Goal: Answer question/provide support: Share knowledge or assist other users

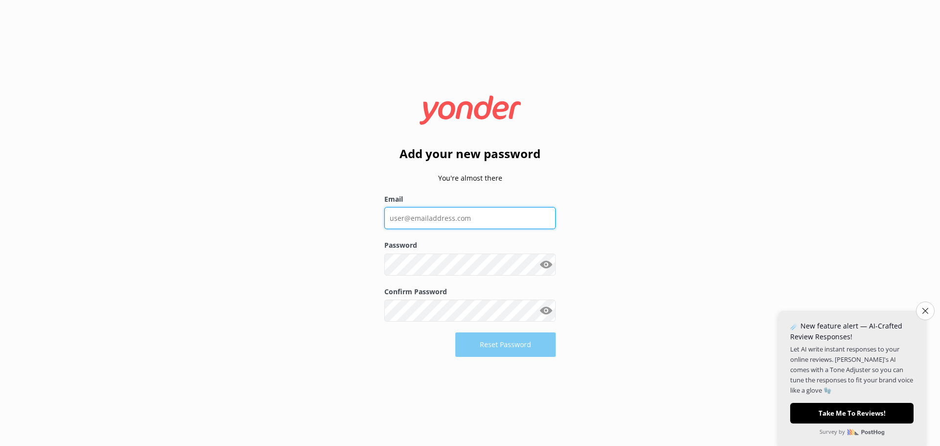
click at [436, 218] on input "Email" at bounding box center [469, 218] width 171 height 22
type input "[PERSON_NAME][EMAIL_ADDRESS][DOMAIN_NAME]"
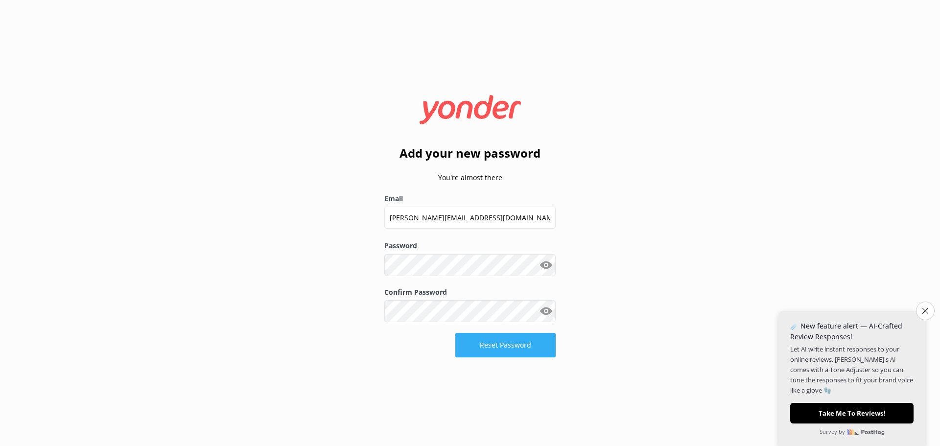
click at [513, 347] on button "Reset Password" at bounding box center [505, 345] width 100 height 24
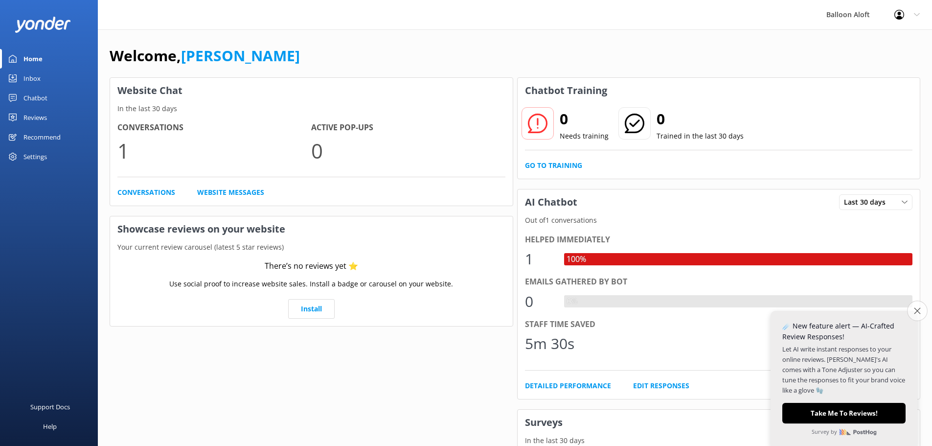
click at [916, 315] on button "Close survey" at bounding box center [917, 310] width 21 height 21
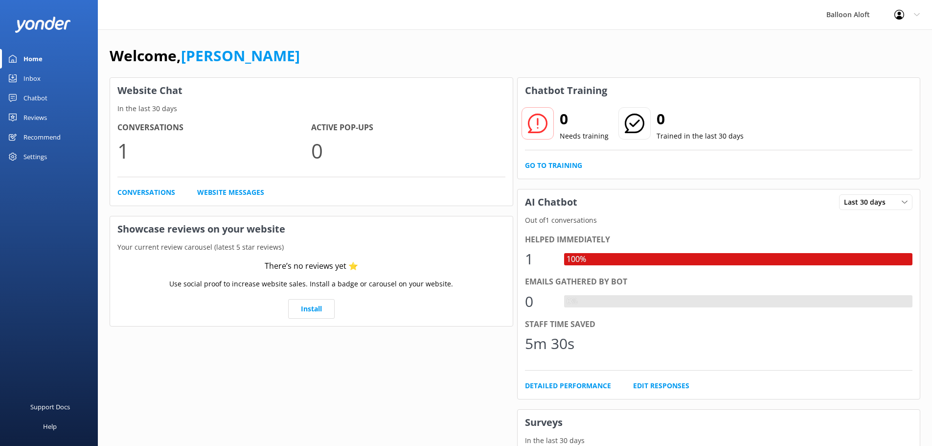
click at [34, 99] on div "Chatbot" at bounding box center [35, 98] width 24 height 20
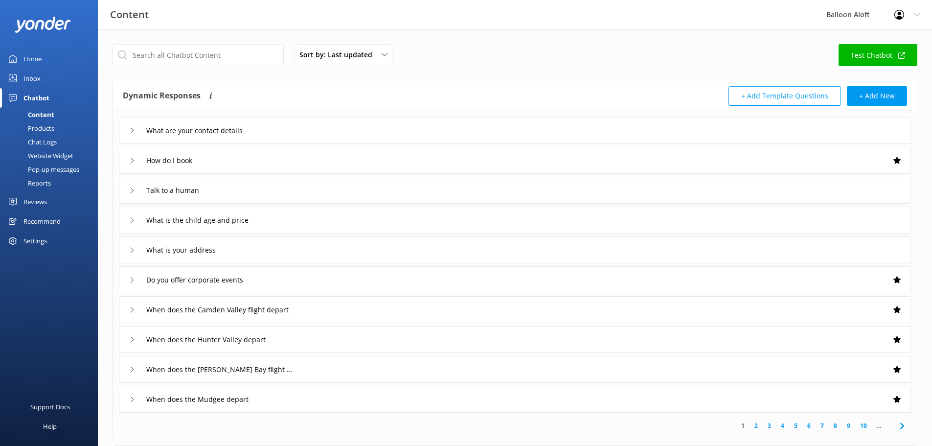
click at [131, 132] on icon at bounding box center [132, 131] width 6 height 6
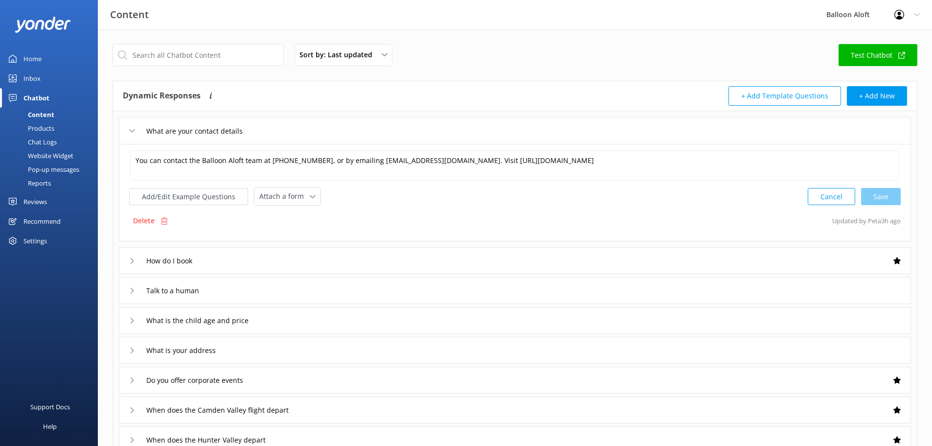
click at [130, 257] on div "How do I book" at bounding box center [162, 260] width 67 height 16
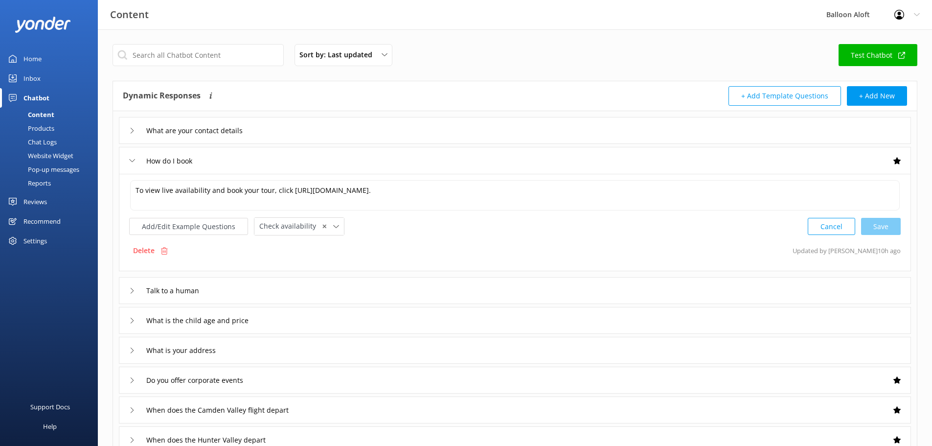
click at [133, 290] on use at bounding box center [132, 290] width 3 height 5
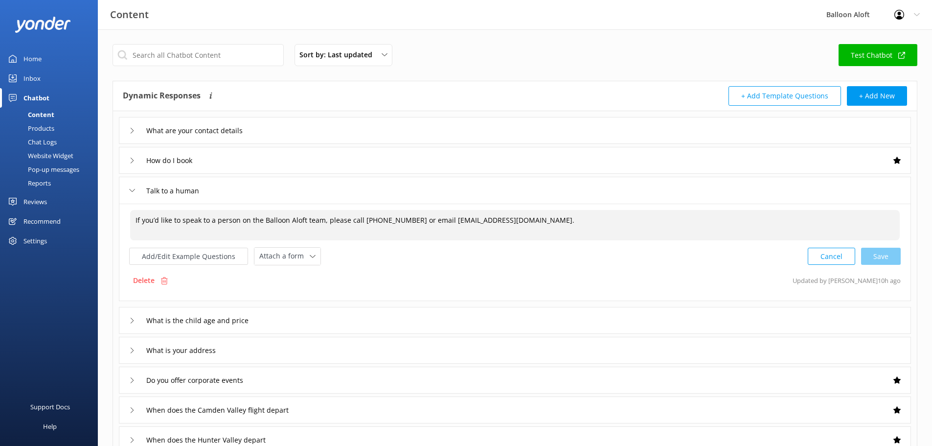
drag, startPoint x: 453, startPoint y: 220, endPoint x: 442, endPoint y: 222, distance: 11.4
click at [442, 222] on textarea "If you’d like to speak to a person on the Balloon Aloft team, please call [PHON…" at bounding box center [515, 225] width 770 height 30
click at [887, 257] on div "Cancel Loading.." at bounding box center [854, 255] width 92 height 18
type textarea "If you’d like to speak to a person on the Balloon Aloft team, please call [PHON…"
click at [128, 321] on div "What is the child age and price" at bounding box center [515, 319] width 792 height 27
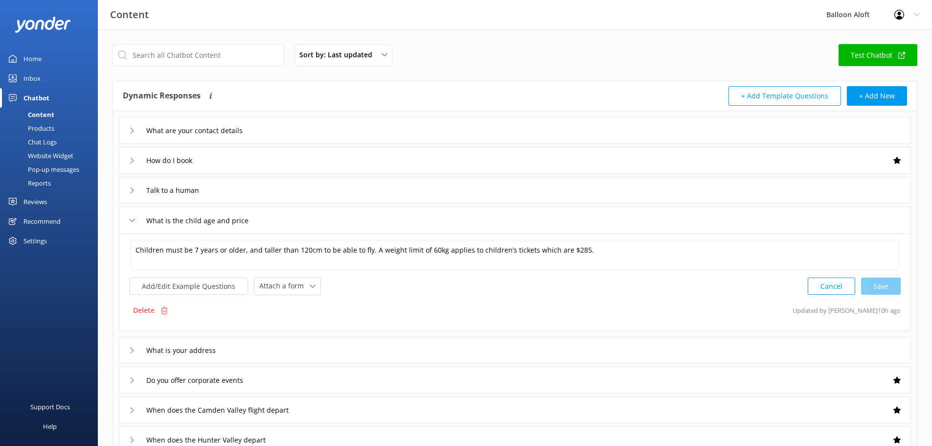
click at [130, 347] on icon at bounding box center [132, 350] width 6 height 6
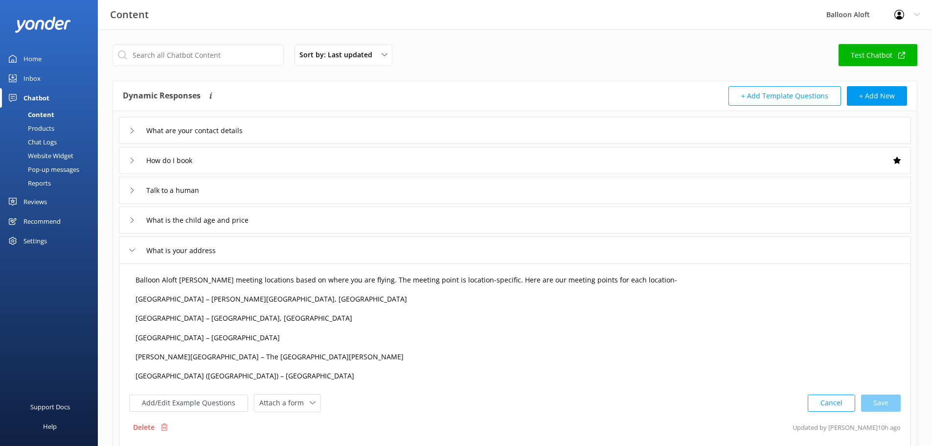
click at [218, 338] on textarea "Balloon Aloft [PERSON_NAME] meeting locations based on where you are flying. Th…" at bounding box center [515, 328] width 770 height 117
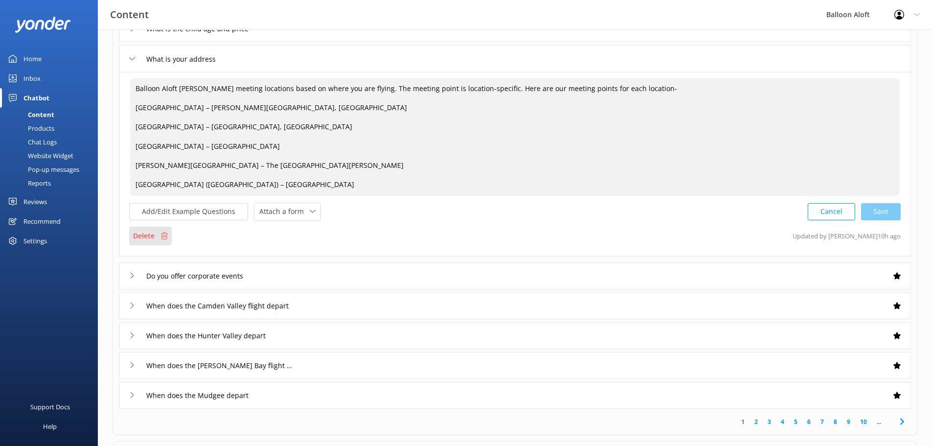
scroll to position [196, 0]
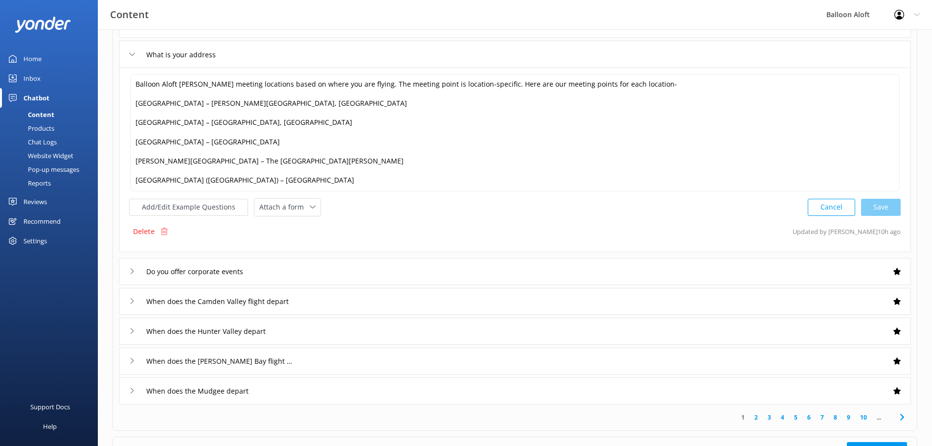
click at [131, 269] on icon at bounding box center [132, 271] width 6 height 6
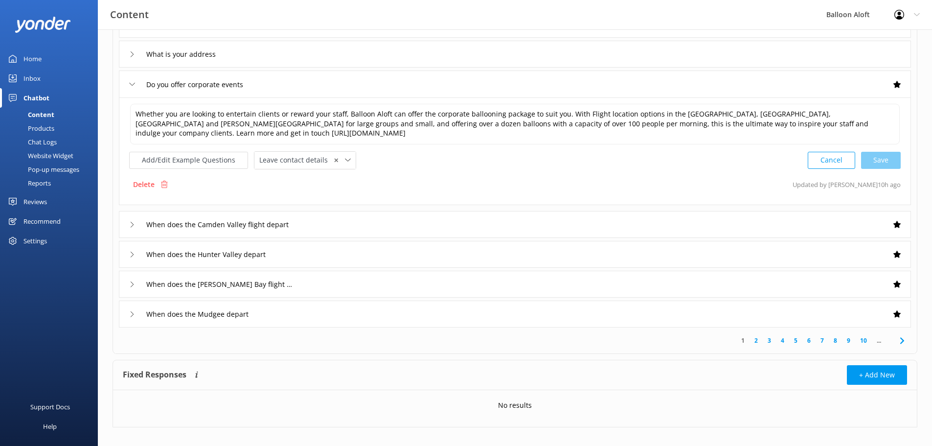
click at [130, 222] on icon at bounding box center [132, 225] width 6 height 6
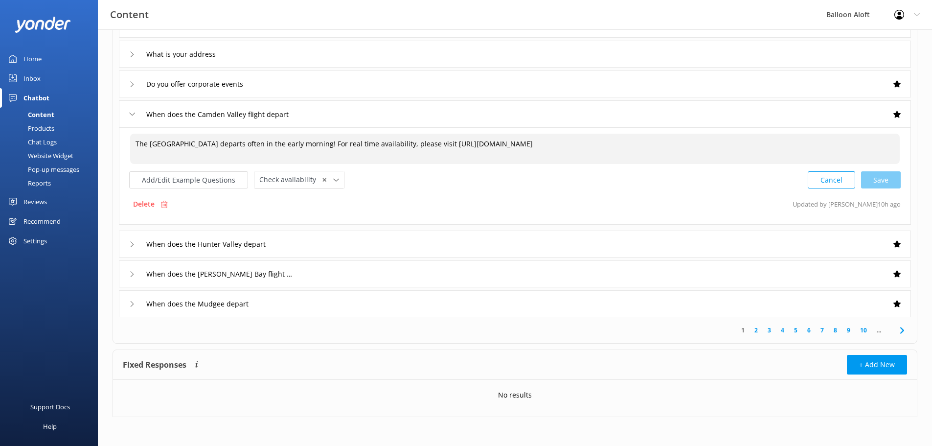
drag, startPoint x: 213, startPoint y: 164, endPoint x: 429, endPoint y: 142, distance: 216.9
click at [429, 142] on textarea "The [GEOGRAPHIC_DATA] departs often in the early morning! For real time availab…" at bounding box center [515, 149] width 770 height 30
click at [128, 255] on div "When does the Hunter Valley depart" at bounding box center [515, 243] width 792 height 27
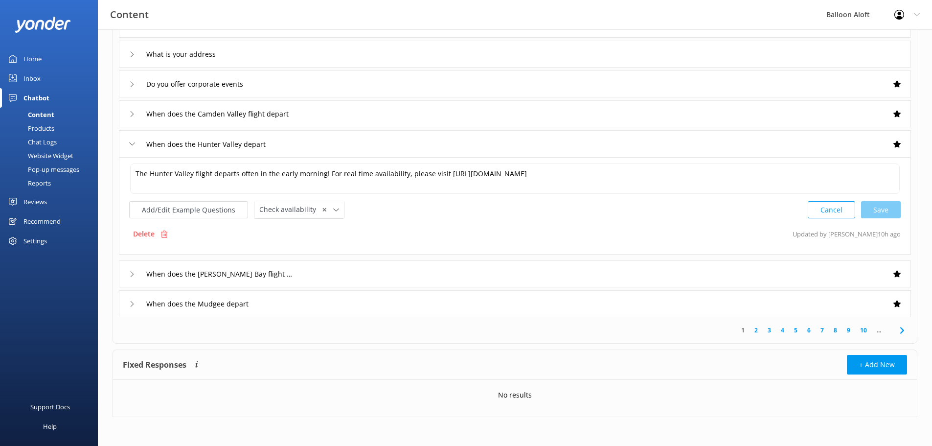
click at [131, 274] on icon at bounding box center [132, 274] width 6 height 6
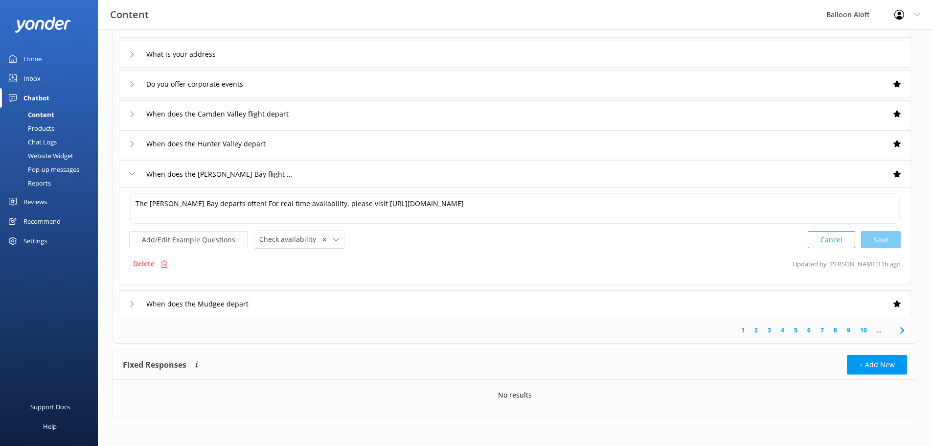
scroll to position [206, 0]
click at [128, 302] on div "When does the Mudgee depart" at bounding box center [515, 303] width 792 height 27
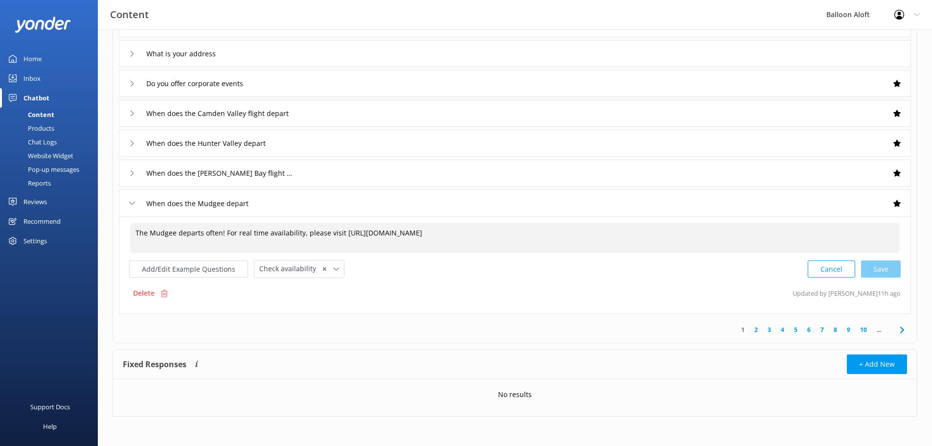
drag, startPoint x: 201, startPoint y: 234, endPoint x: 320, endPoint y: 249, distance: 119.8
click at [320, 249] on textarea "The Mudgee departs often! For real time availability, please visit [URL][DOMAIN…" at bounding box center [515, 238] width 770 height 30
click at [886, 265] on div "Cancel Save" at bounding box center [854, 269] width 93 height 18
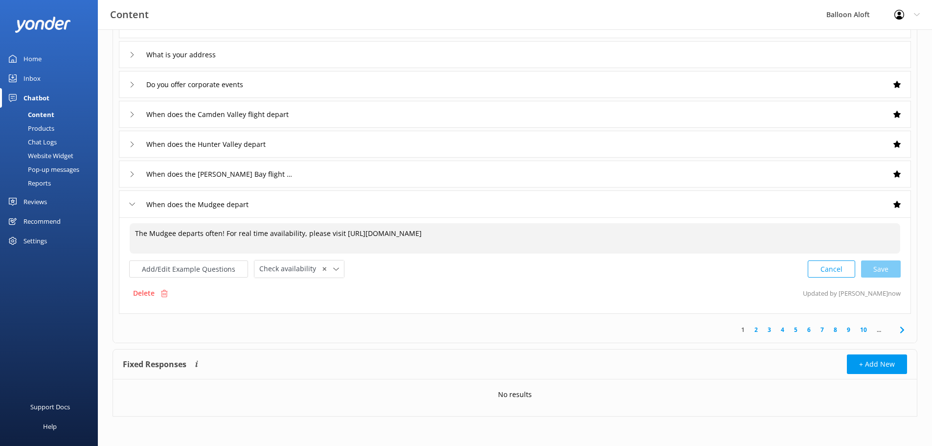
type textarea "The Mudgee departs often! For real time availability, please visit [URL][DOMAIN…"
click at [131, 172] on icon at bounding box center [132, 174] width 6 height 6
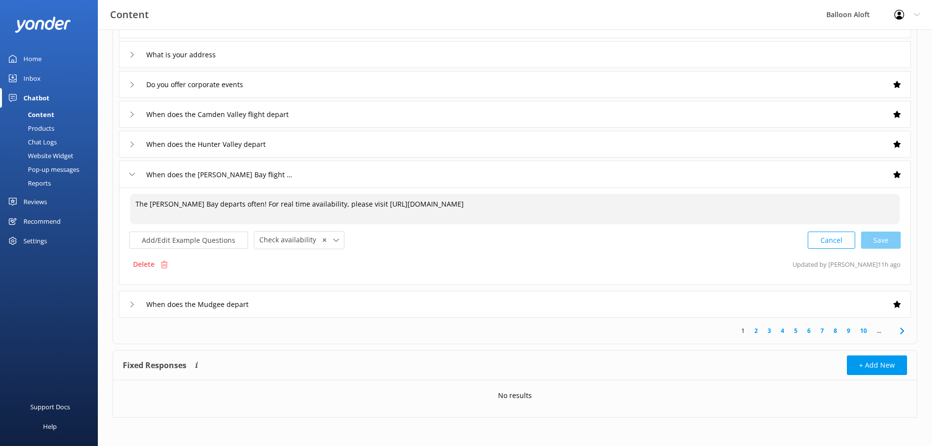
drag, startPoint x: 205, startPoint y: 215, endPoint x: 377, endPoint y: 232, distance: 173.1
click at [377, 224] on textarea "The [PERSON_NAME] Bay departs often! For real time availability, please visit […" at bounding box center [515, 209] width 770 height 30
click at [872, 235] on div "Cancel Save" at bounding box center [854, 240] width 93 height 18
type textarea "The [PERSON_NAME] Bay departs often! For real time availability, please visit […"
click at [130, 144] on icon at bounding box center [132, 144] width 6 height 6
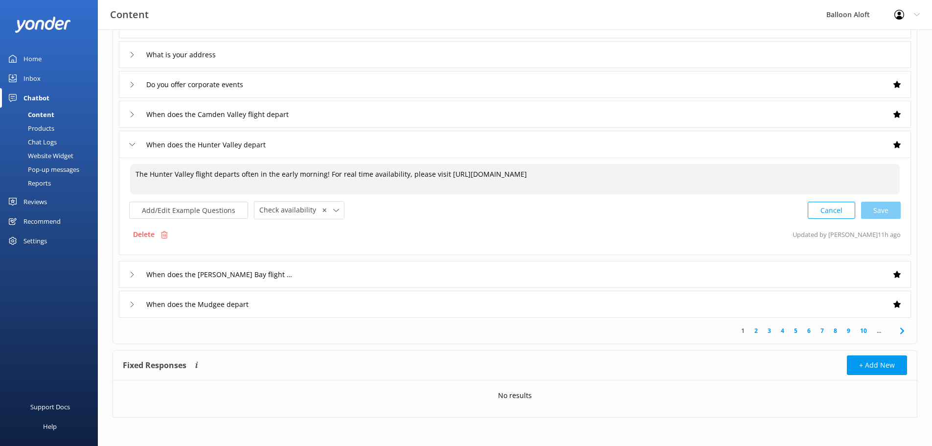
drag, startPoint x: 190, startPoint y: 183, endPoint x: 916, endPoint y: 185, distance: 725.7
click at [916, 185] on div "What are your contact details How do I book Talk to a human What is the child a…" at bounding box center [515, 117] width 804 height 402
click at [884, 204] on div "Cancel Save" at bounding box center [854, 210] width 93 height 18
type textarea "The Hunter Valley flight departs often in the early morning! For real time avai…"
click at [127, 111] on div "When does the Camden Valley flight depart" at bounding box center [515, 114] width 792 height 27
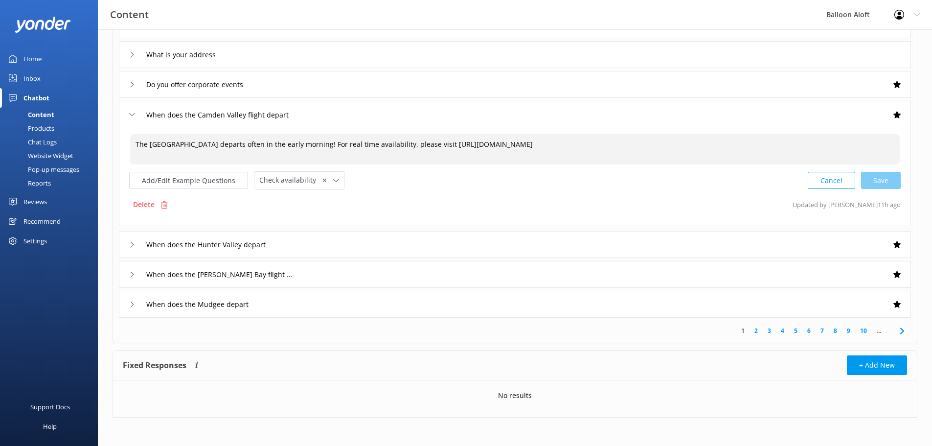
drag, startPoint x: 242, startPoint y: 156, endPoint x: 700, endPoint y: 190, distance: 459.3
click at [700, 189] on div "The [GEOGRAPHIC_DATA] departs often in the early morning! For real time availab…" at bounding box center [515, 161] width 772 height 56
click at [876, 180] on div "Cancel Loading.." at bounding box center [854, 179] width 92 height 18
type textarea "The [GEOGRAPHIC_DATA] departs often in the early morning! For real time availab…"
click at [128, 110] on div "When does the Camden Valley flight depart" at bounding box center [515, 114] width 792 height 27
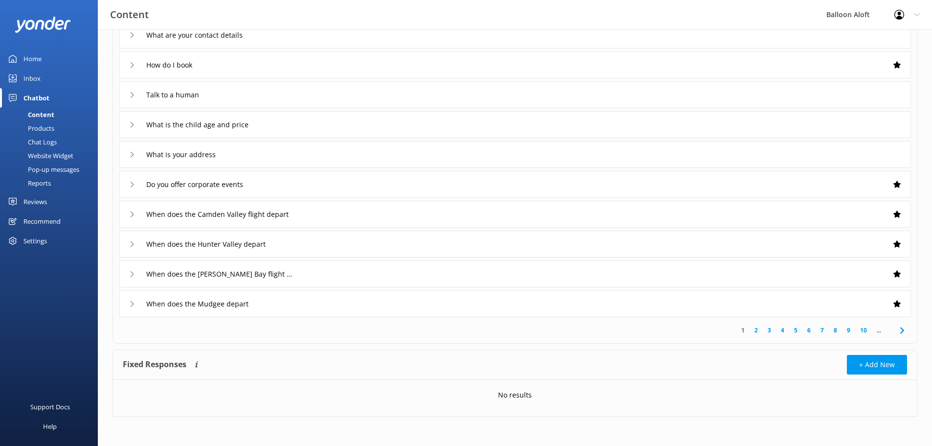
scroll to position [95, 0]
click at [127, 306] on div "When does the Mudgee depart" at bounding box center [515, 303] width 792 height 27
